Goal: Communication & Community: Answer question/provide support

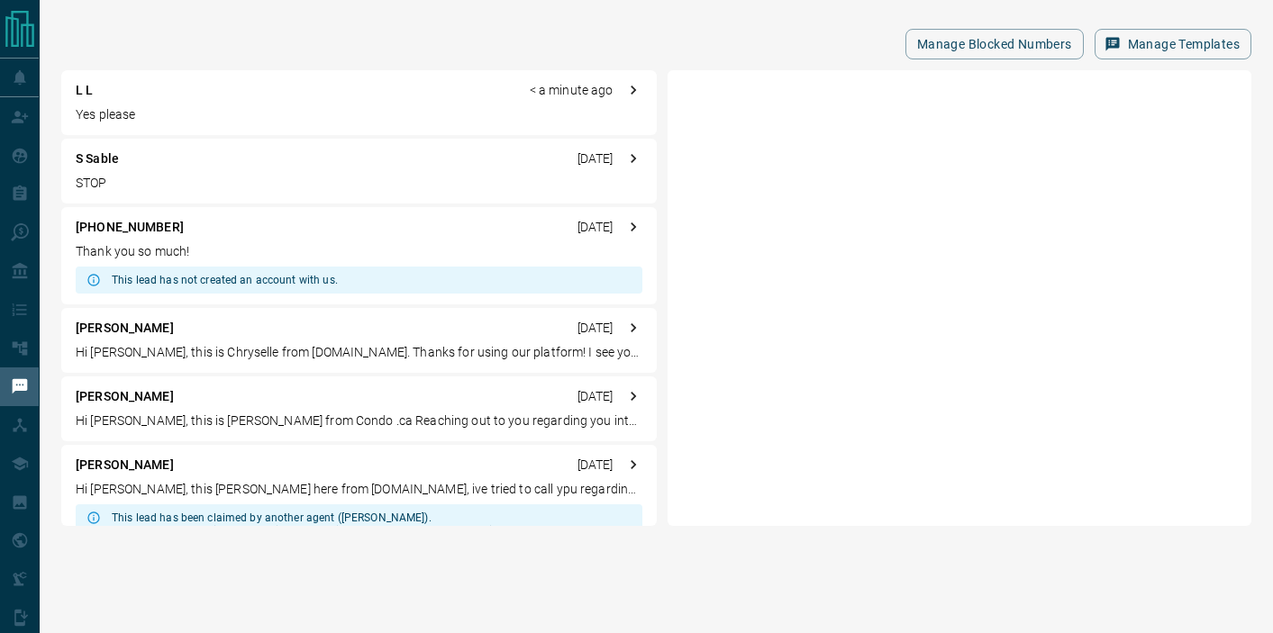
click at [127, 96] on div "L L < a minute ago" at bounding box center [359, 90] width 567 height 19
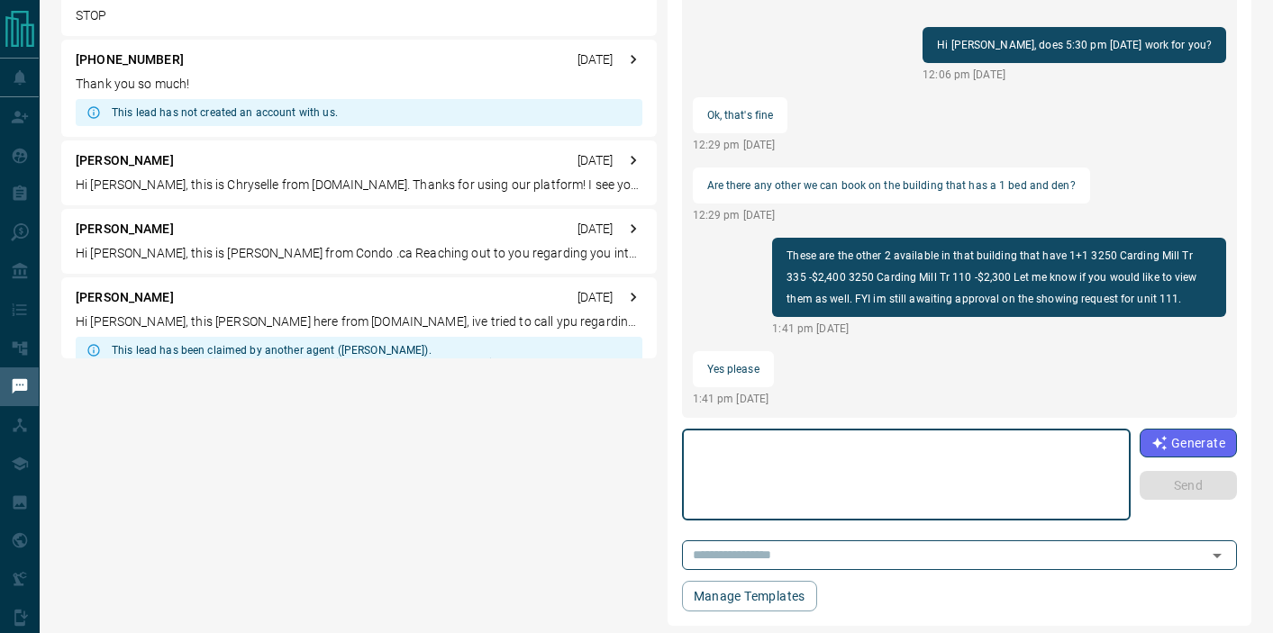
scroll to position [178, 0]
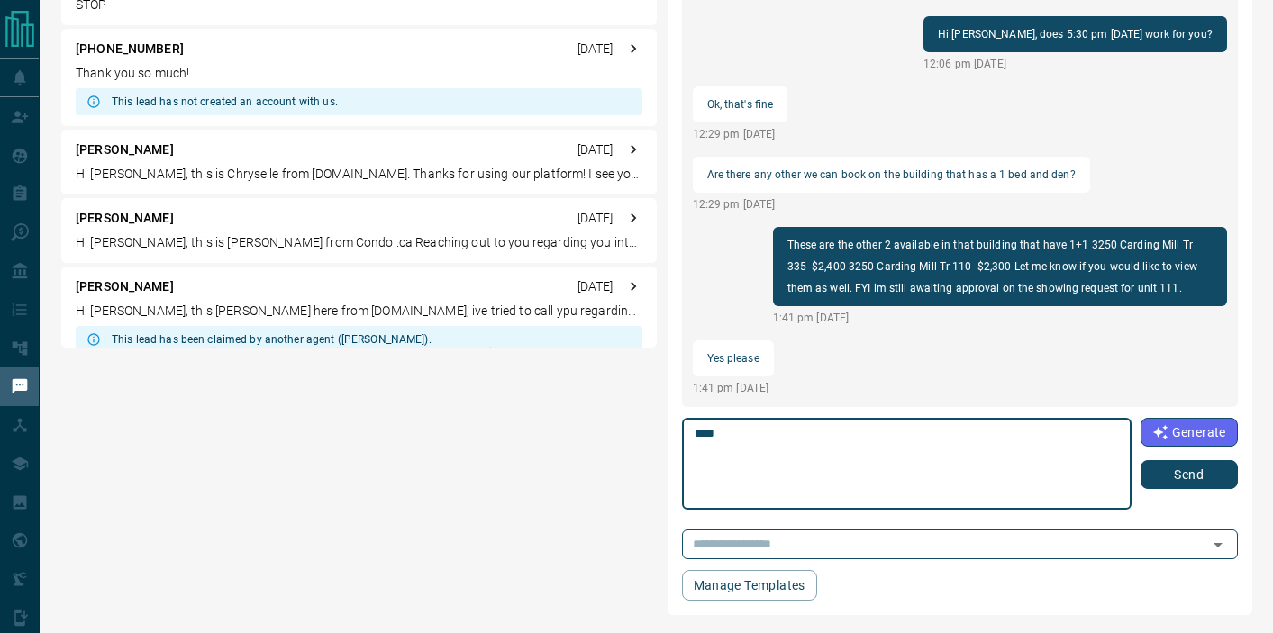
type textarea "****"
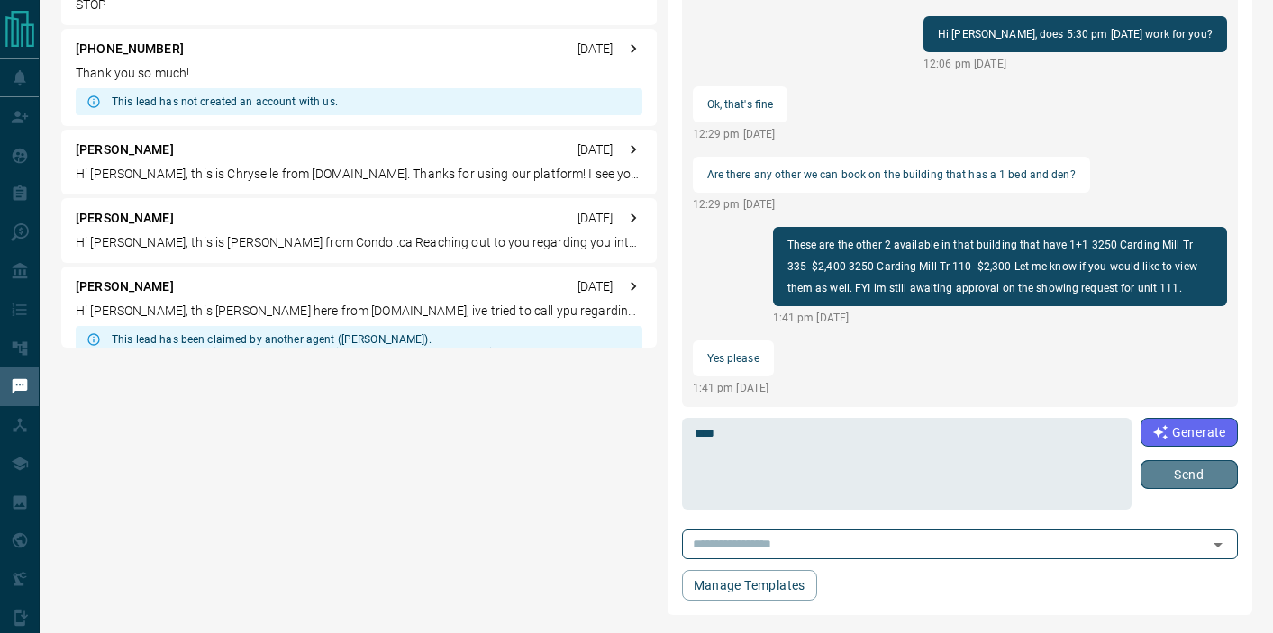
click at [1178, 477] on button "Send" at bounding box center [1189, 474] width 97 height 29
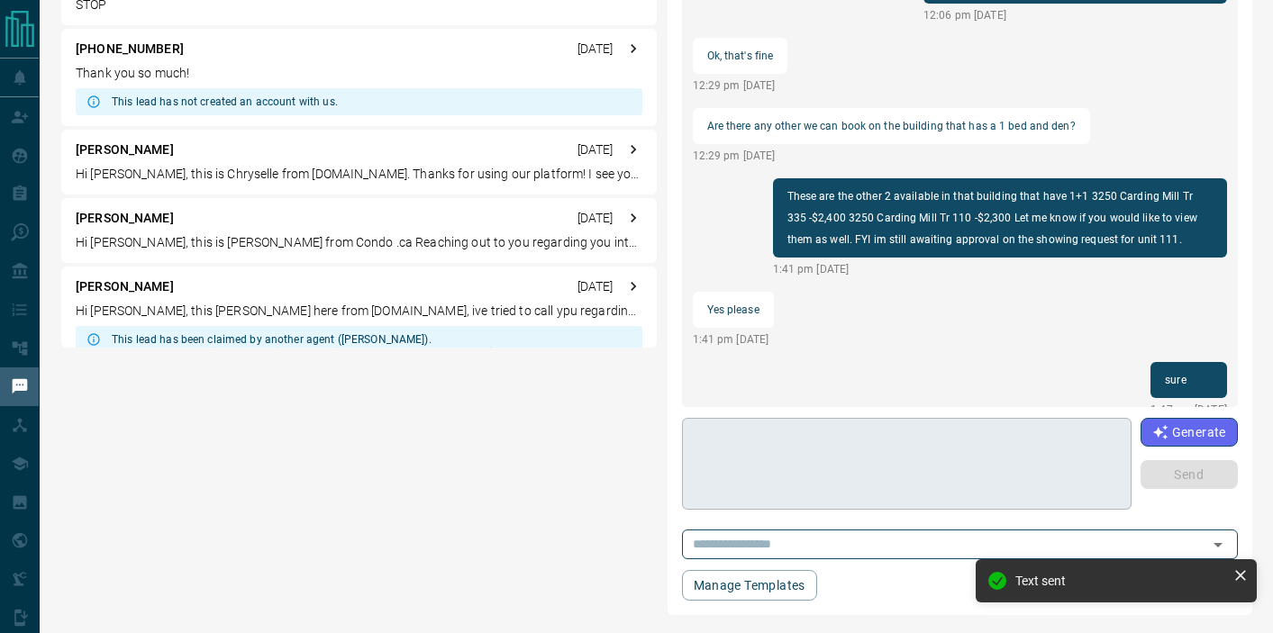
scroll to position [22, 0]
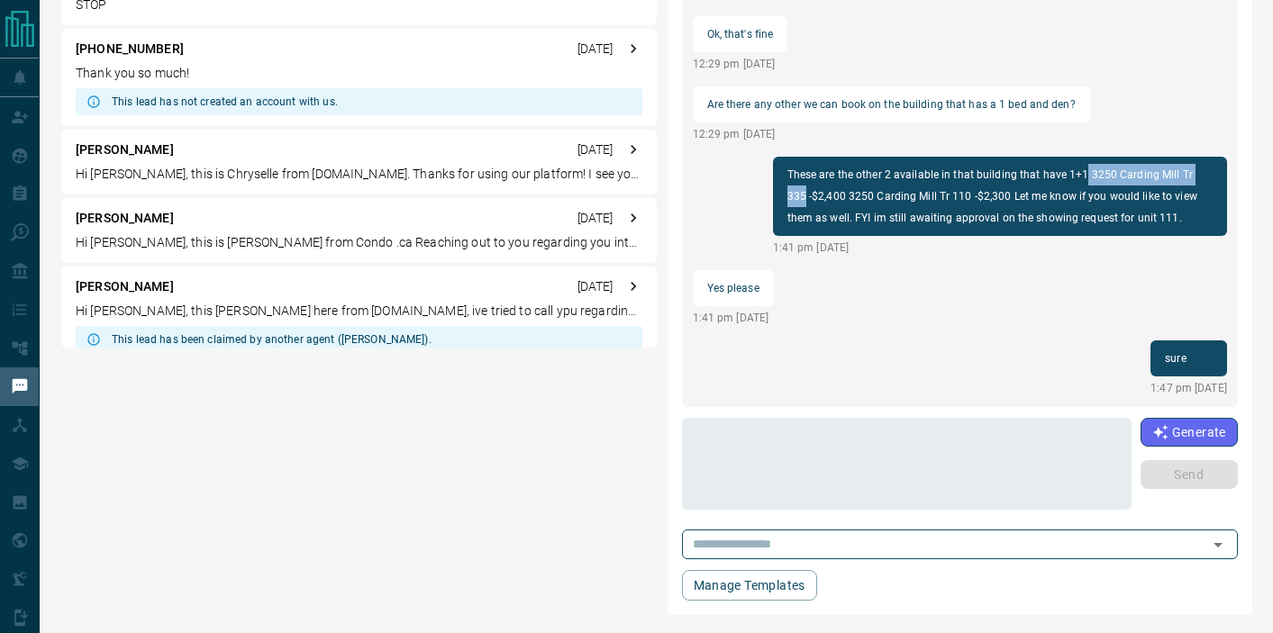
drag, startPoint x: 1081, startPoint y: 169, endPoint x: 1205, endPoint y: 169, distance: 124.3
click at [1205, 169] on p "These are the other 2 available in that building that have 1+1 3250 Carding Mil…" at bounding box center [999, 196] width 425 height 65
copy p "3250 Carding Mill Tr 335"
click at [896, 292] on div "Hi Maxi, does 5:30 pm today work for you? 12:06 pm Oct 15 2025 Ok, that's fine …" at bounding box center [960, 182] width 556 height 450
drag, startPoint x: 827, startPoint y: 195, endPoint x: 943, endPoint y: 199, distance: 116.3
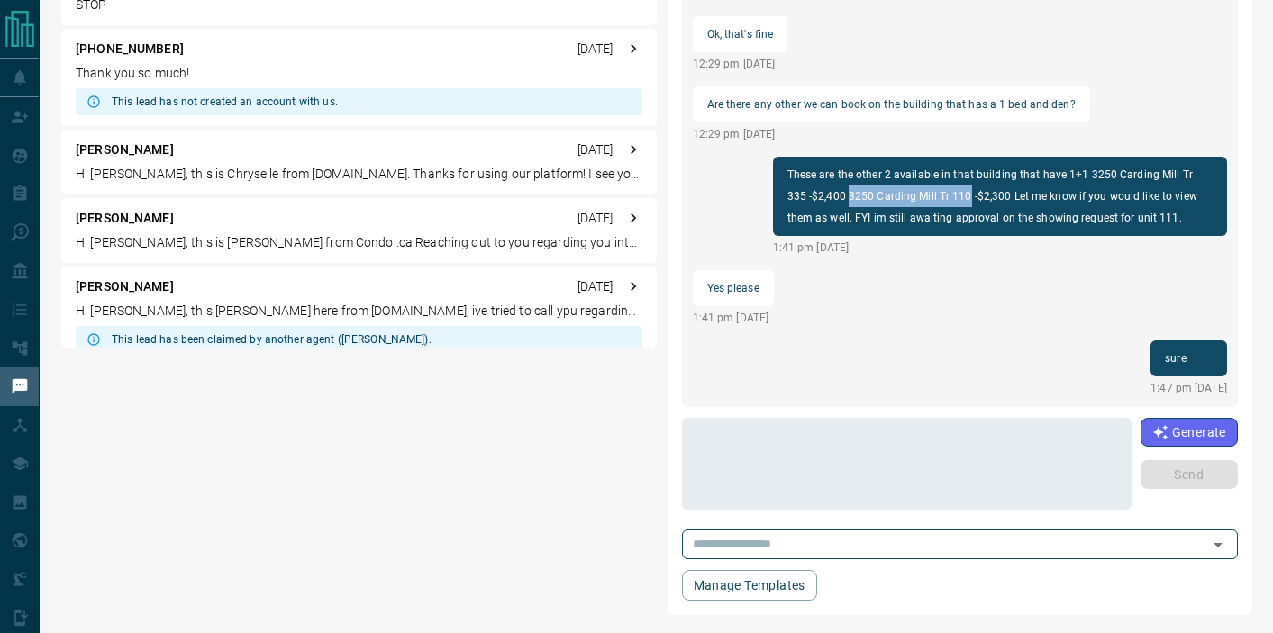
click at [943, 199] on p "These are the other 2 available in that building that have 1+1 3250 Carding Mil…" at bounding box center [999, 196] width 425 height 65
copy p "3250 Carding Mill Tr 110"
drag, startPoint x: 828, startPoint y: 192, endPoint x: 704, endPoint y: 13, distance: 218.2
click at [713, 438] on textarea at bounding box center [907, 464] width 424 height 77
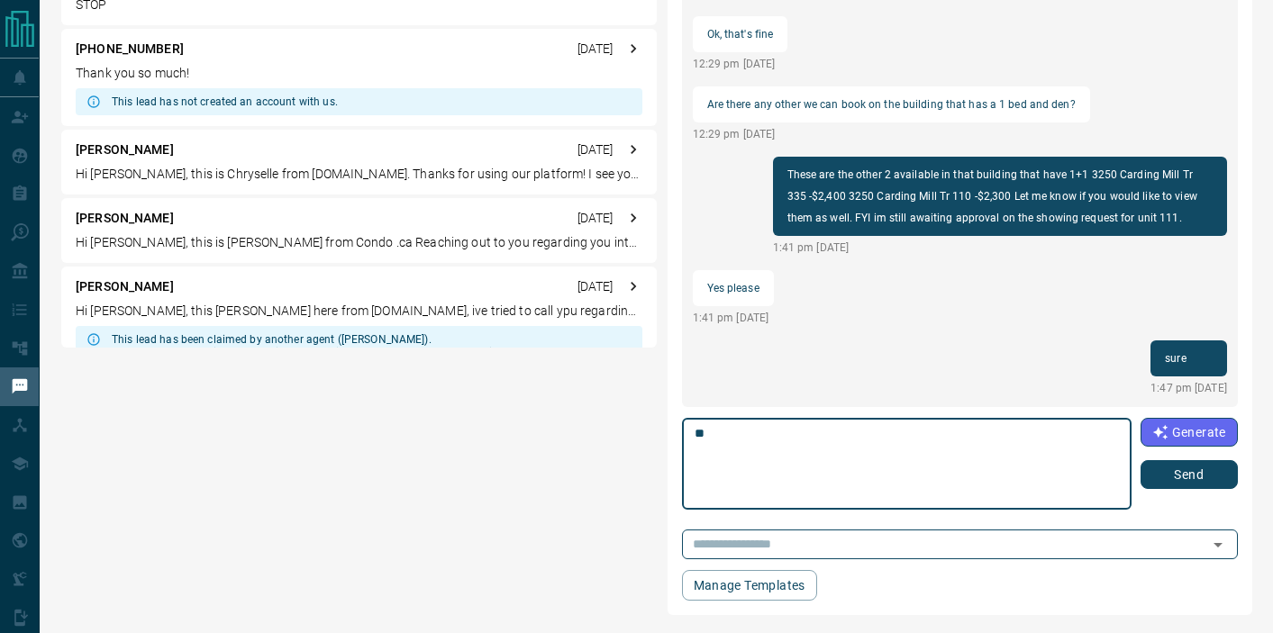
type textarea "*"
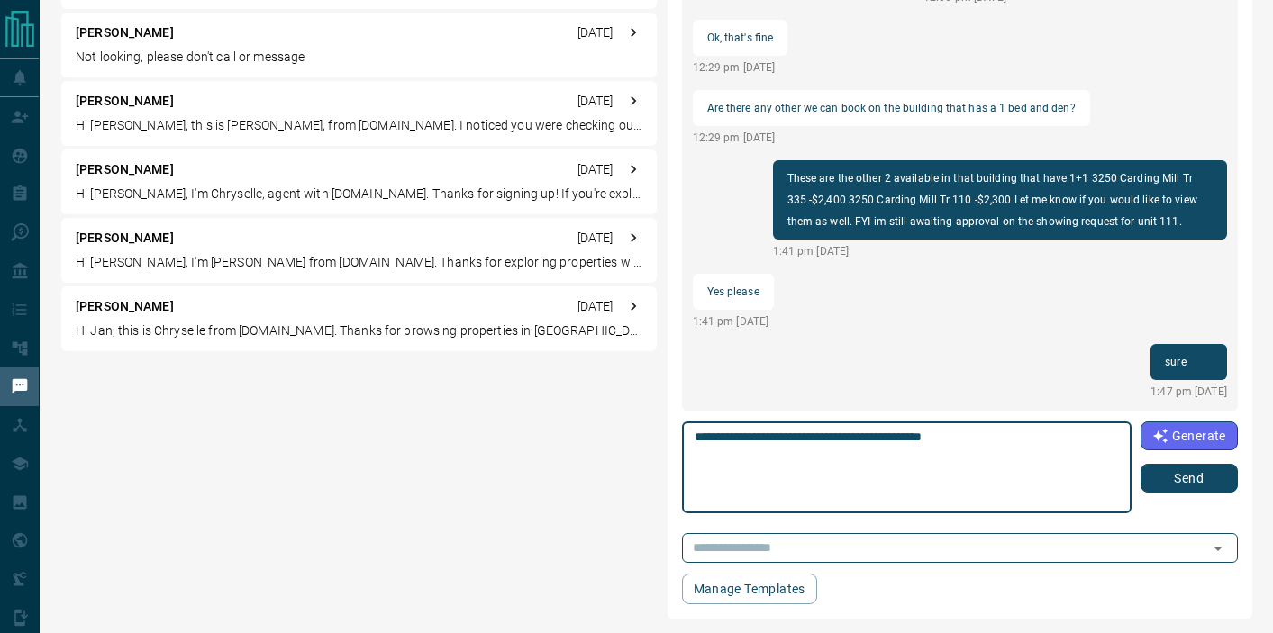
scroll to position [178, 0]
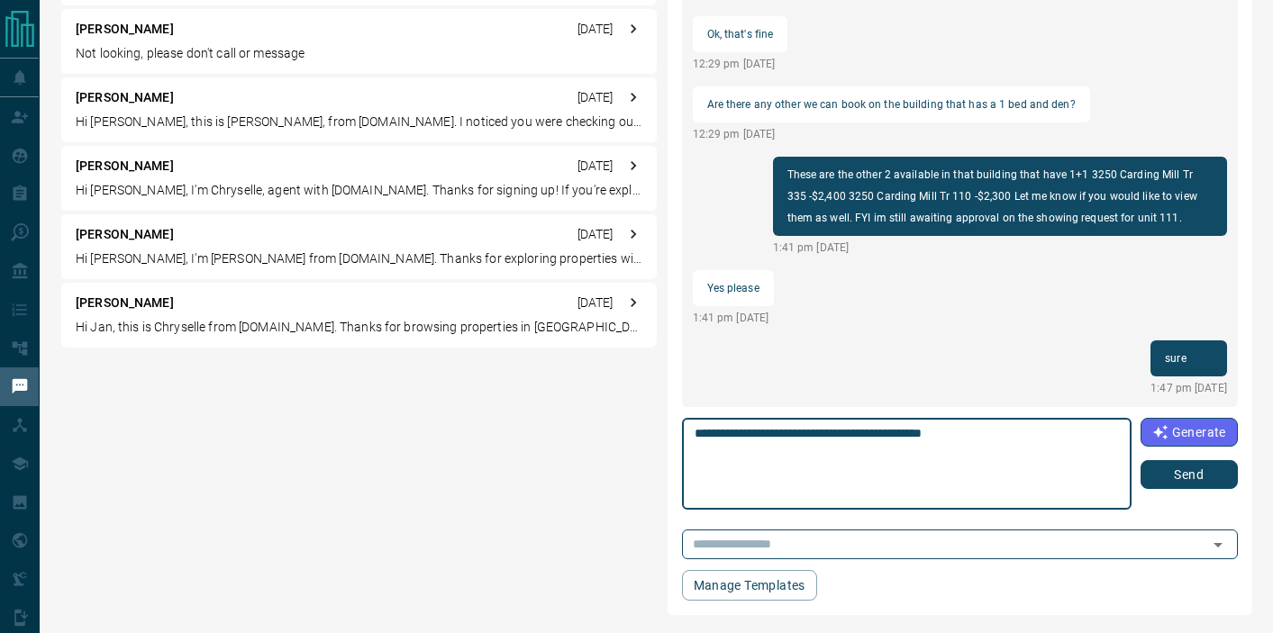
type textarea "**********"
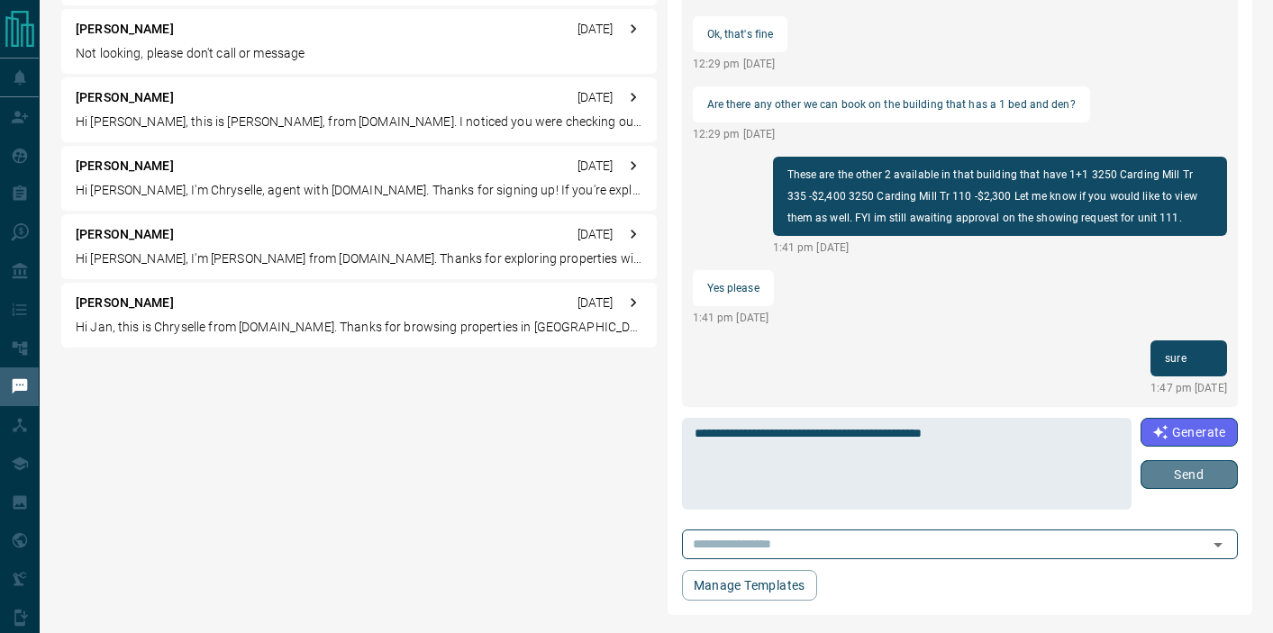
click at [1185, 481] on button "Send" at bounding box center [1189, 474] width 97 height 29
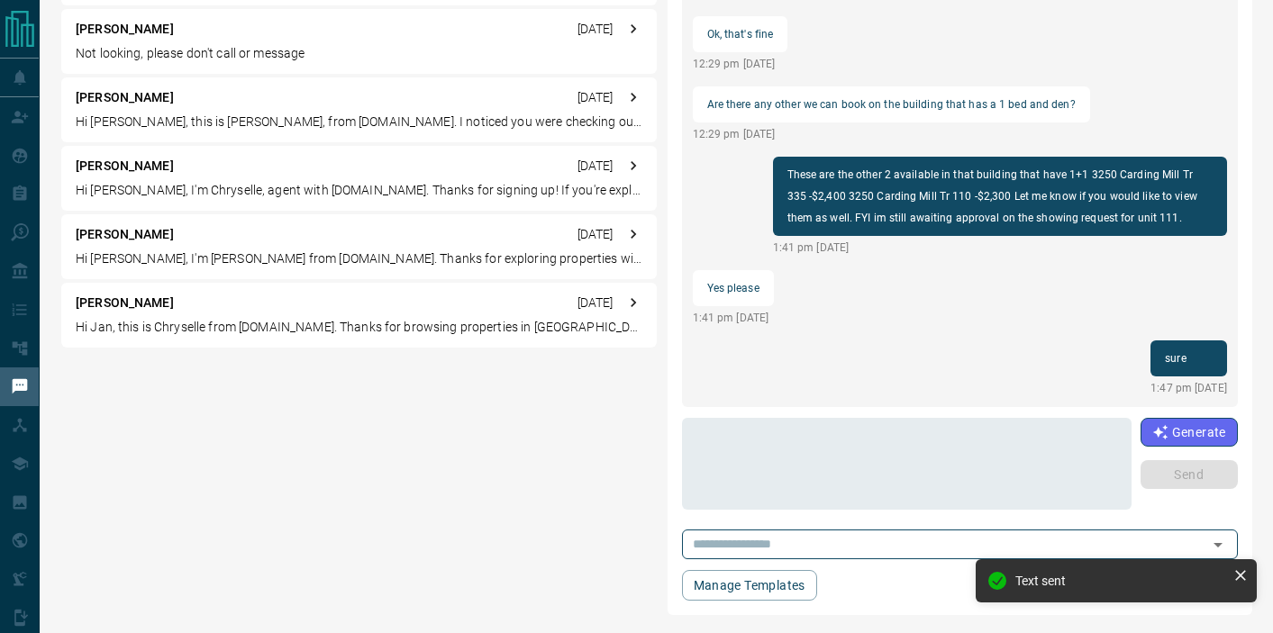
scroll to position [92, 0]
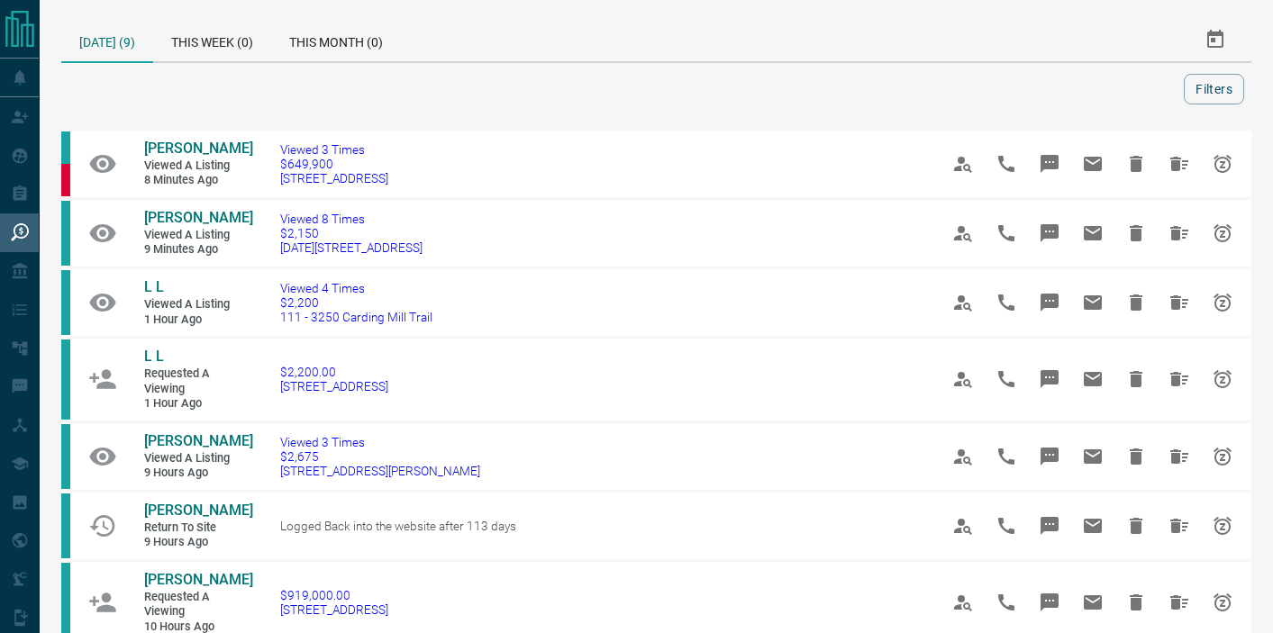
scroll to position [311, 0]
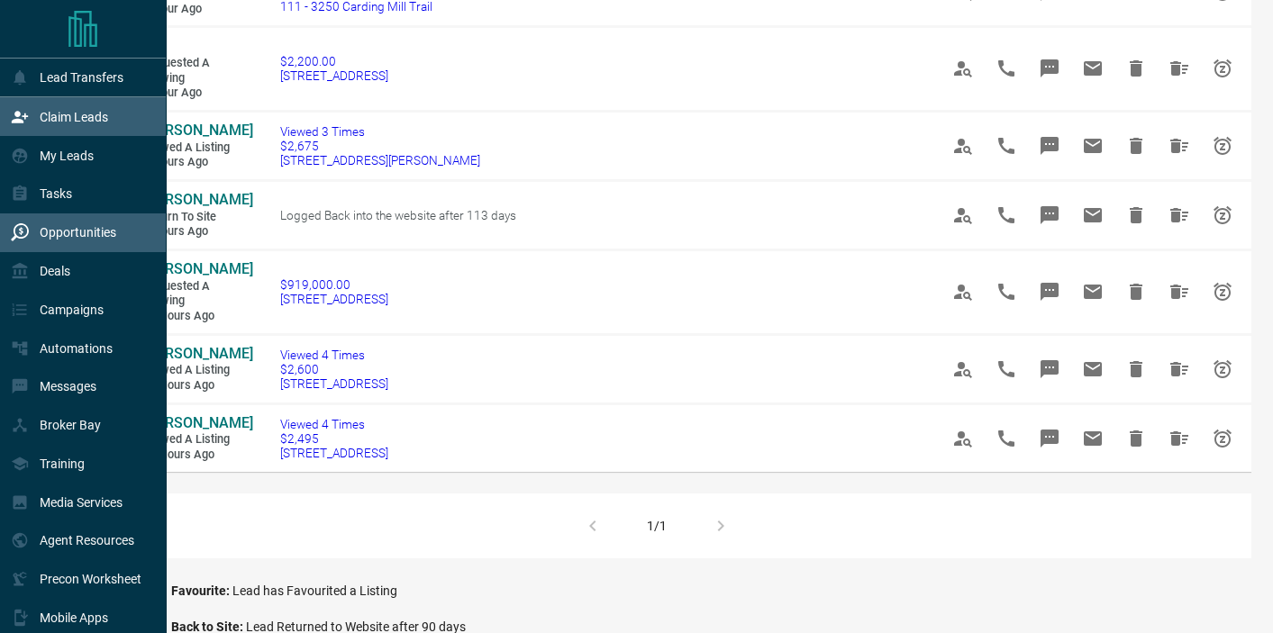
click at [68, 112] on p "Claim Leads" at bounding box center [74, 117] width 68 height 14
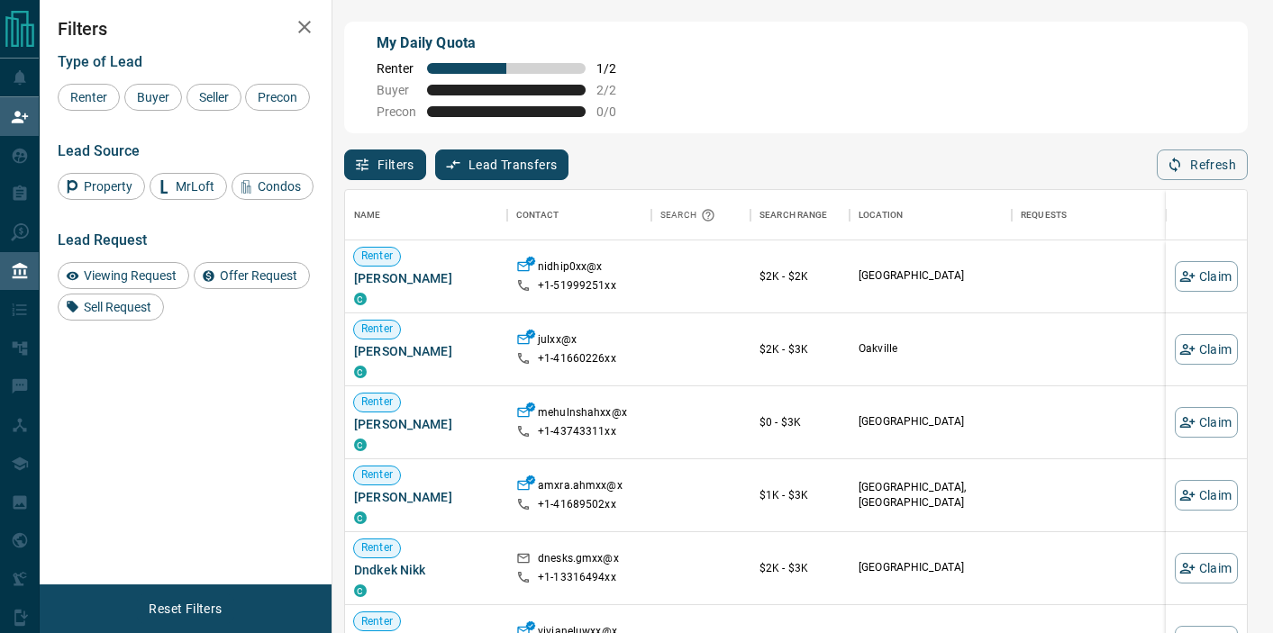
scroll to position [478, 902]
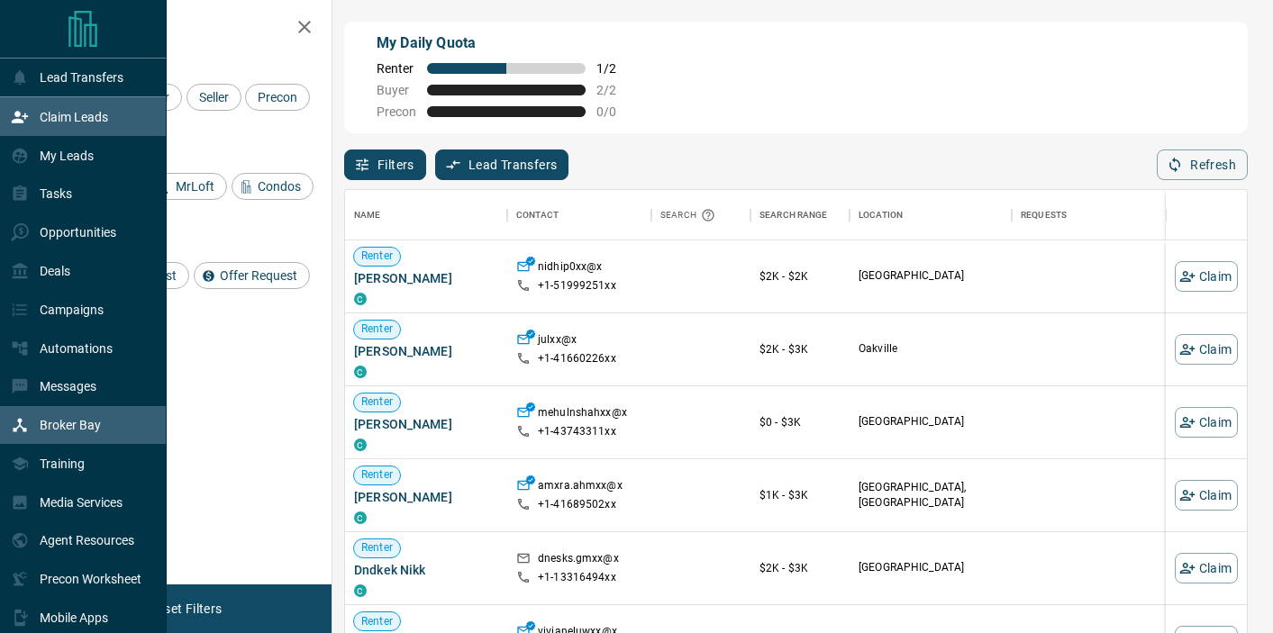
click at [64, 423] on p "Broker Bay" at bounding box center [70, 425] width 61 height 14
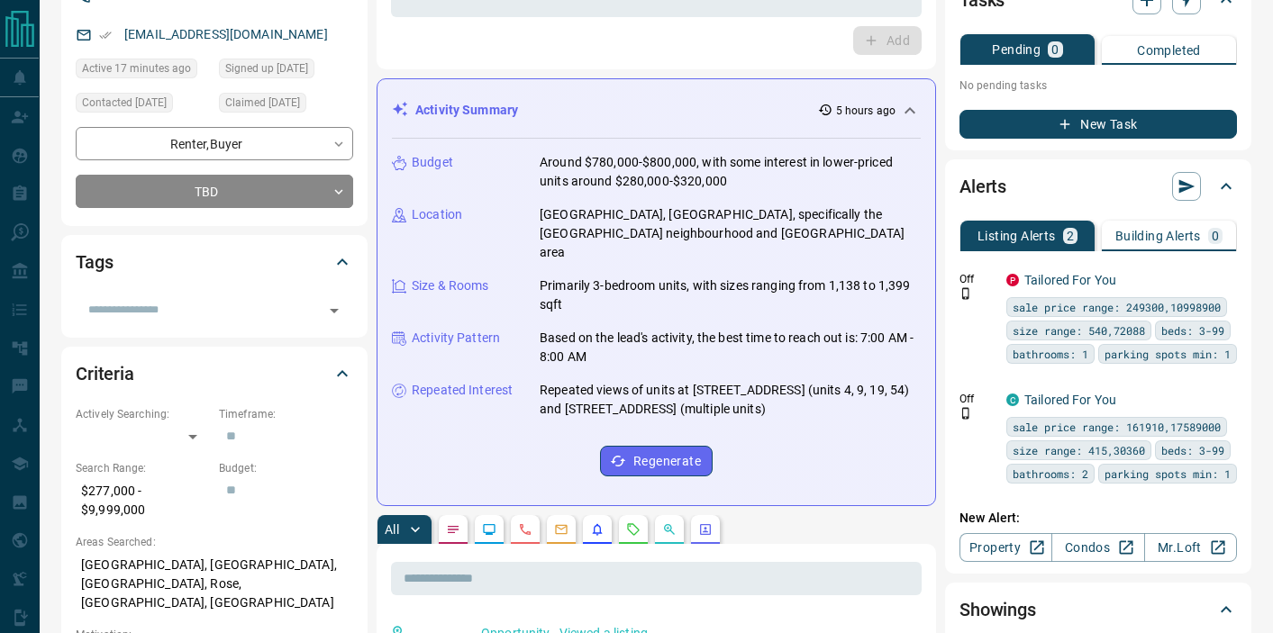
scroll to position [172, 0]
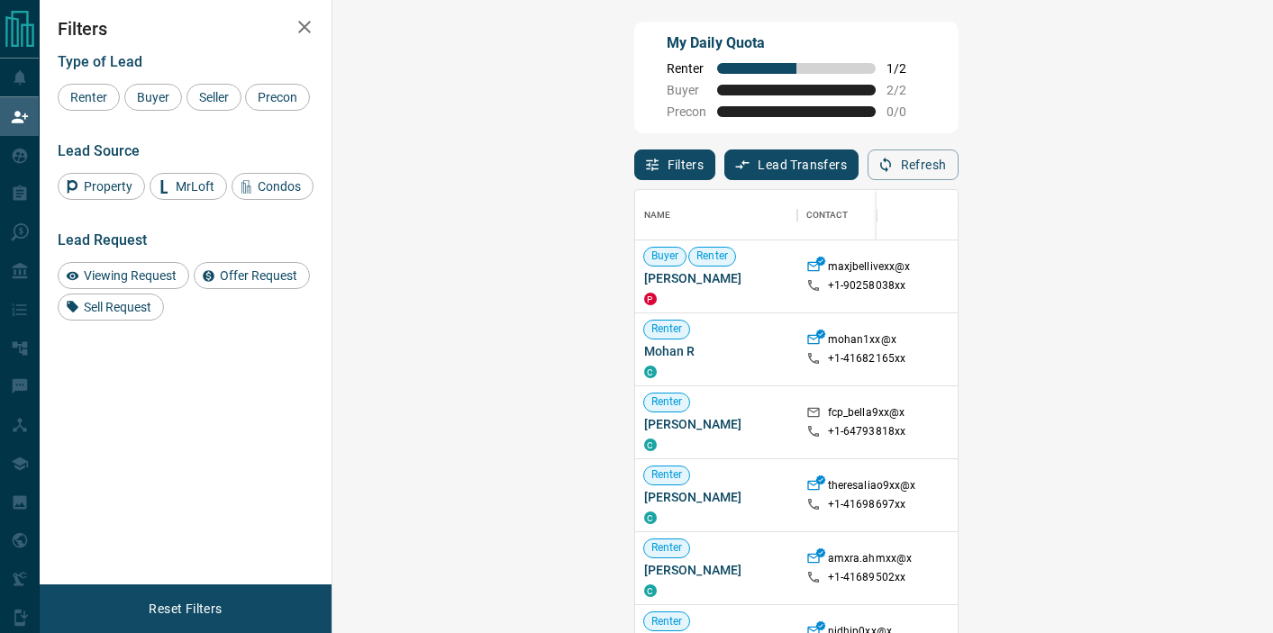
scroll to position [478, 902]
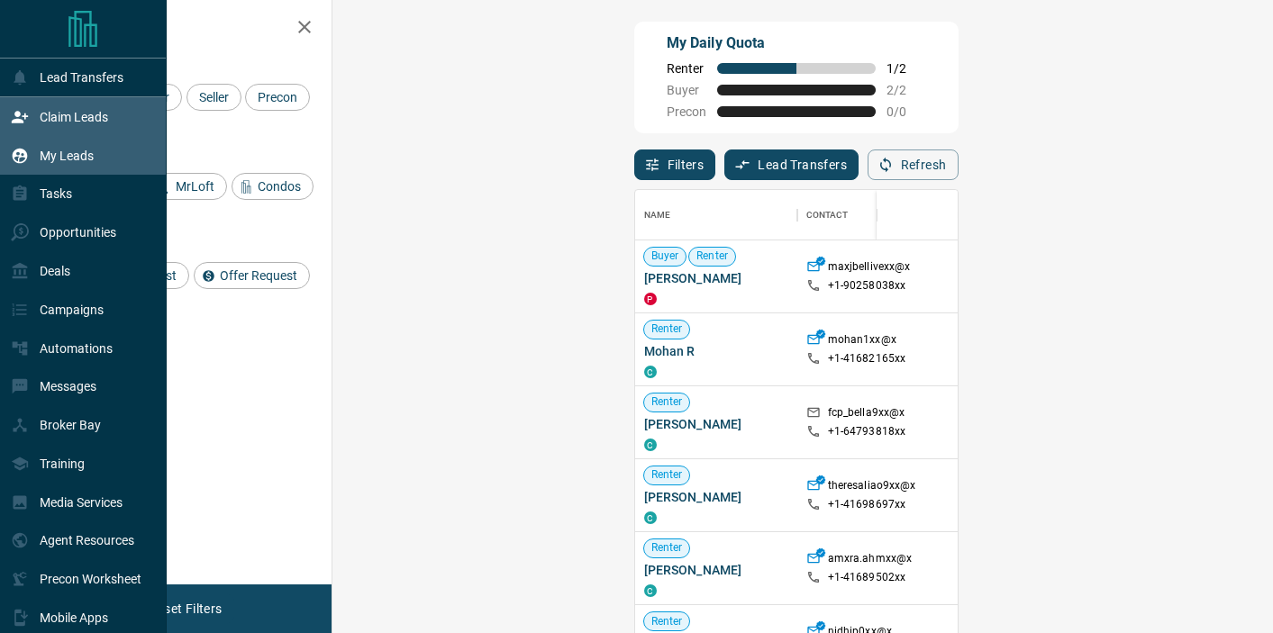
click at [59, 160] on p "My Leads" at bounding box center [67, 156] width 54 height 14
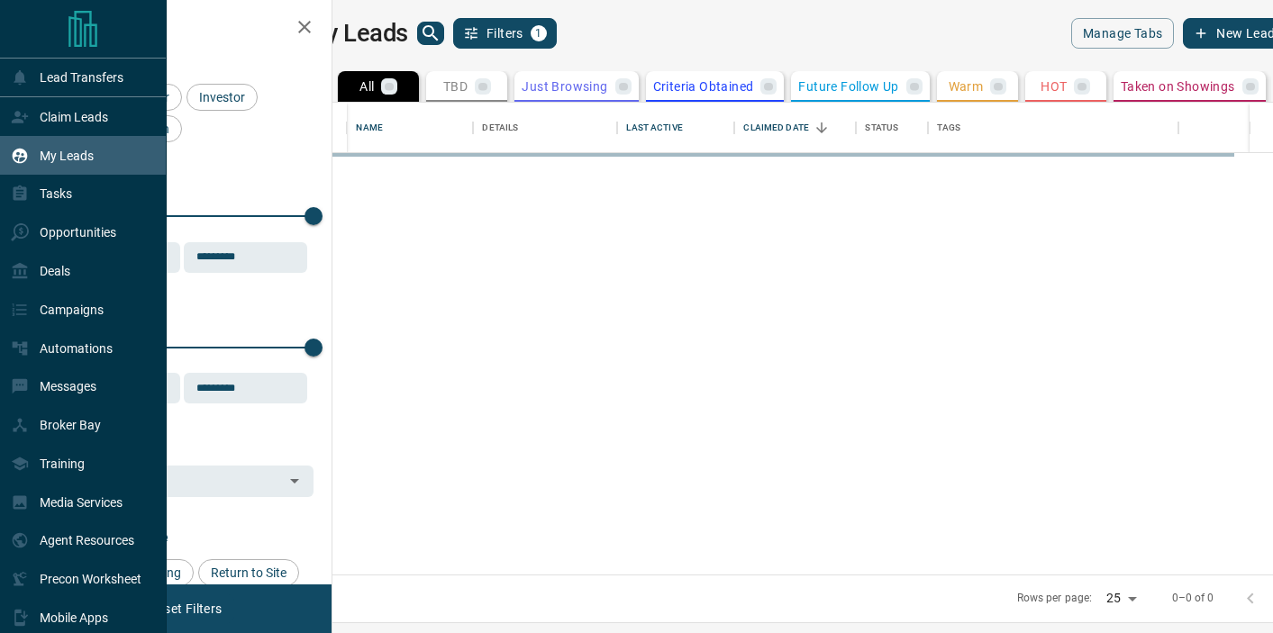
scroll to position [472, 933]
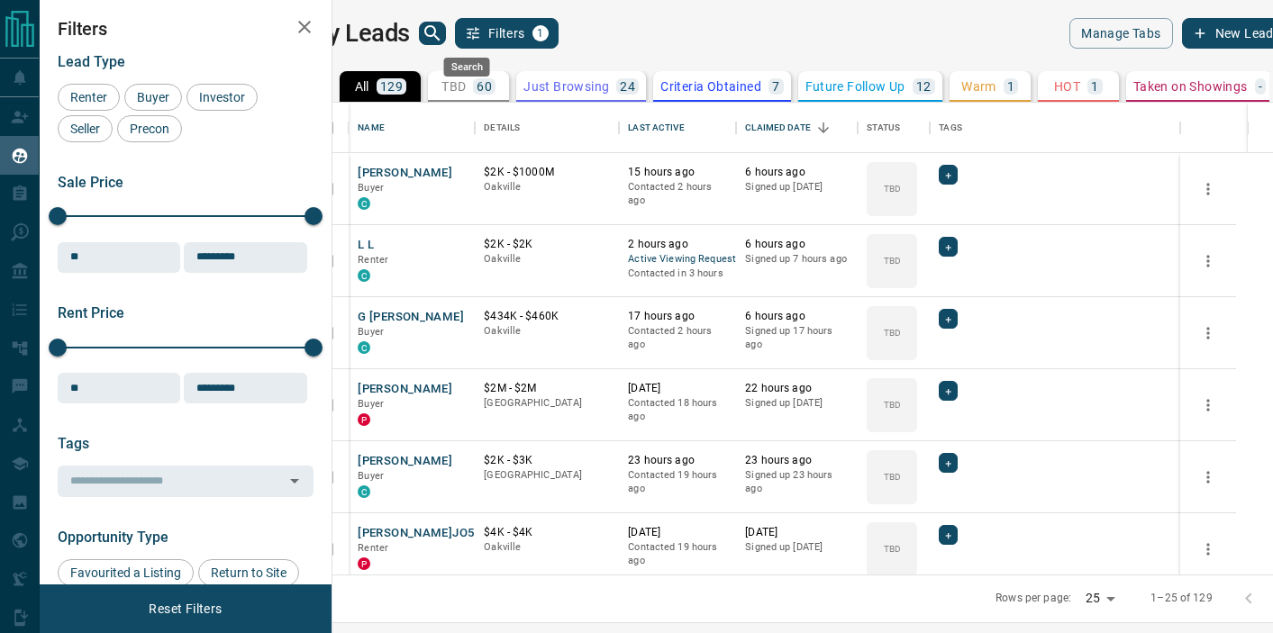
click at [443, 31] on icon "search button" at bounding box center [433, 34] width 22 height 22
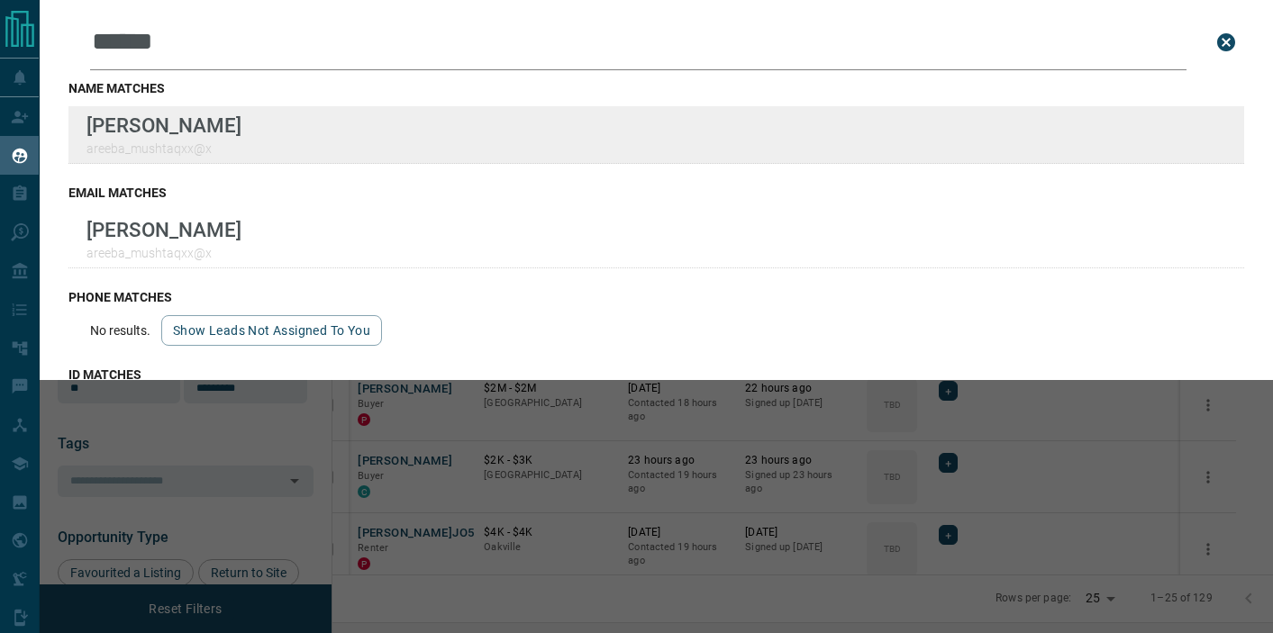
type input "******"
click at [0, 0] on div "Lead Transfers Claim Leads My Leads Tasks Opportunities Deals Campaigns Automat…" at bounding box center [636, 305] width 1273 height 611
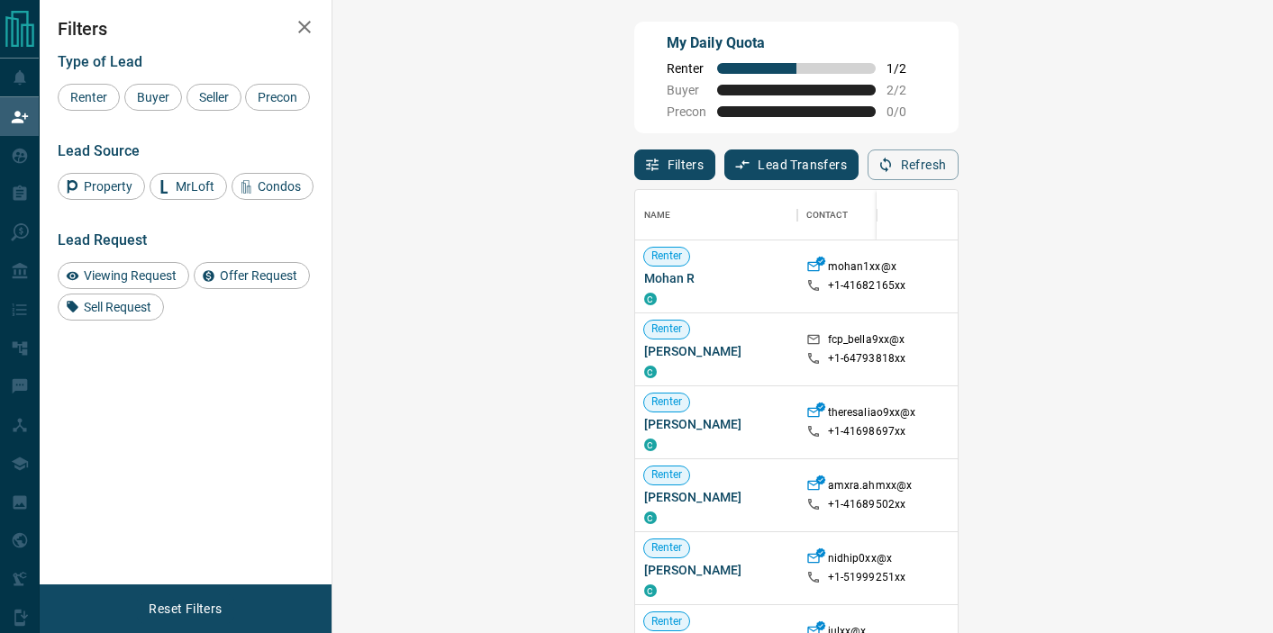
scroll to position [478, 902]
click at [959, 171] on button "Refresh" at bounding box center [913, 165] width 91 height 31
